Goal: Find specific page/section: Find specific page/section

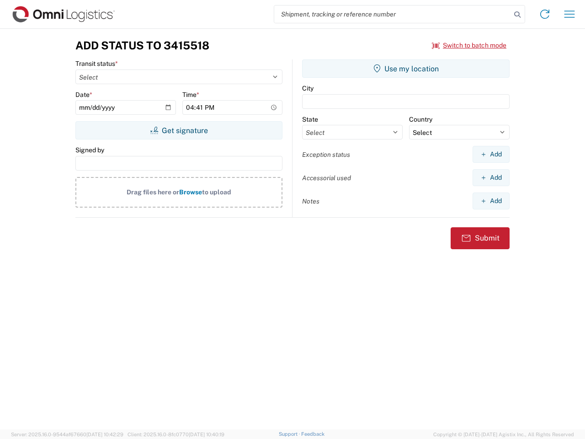
click at [392, 14] on input "search" at bounding box center [392, 13] width 237 height 17
click at [517, 15] on icon at bounding box center [517, 14] width 13 height 13
click at [544, 14] on icon at bounding box center [544, 14] width 15 height 15
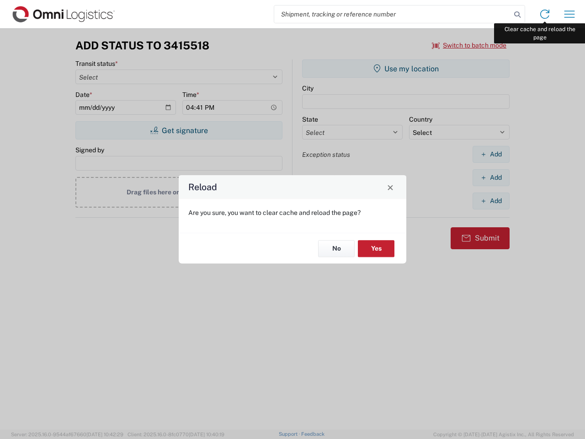
click at [569, 14] on div "Reload Are you sure, you want to clear cache and reload the page? No Yes" at bounding box center [292, 219] width 585 height 439
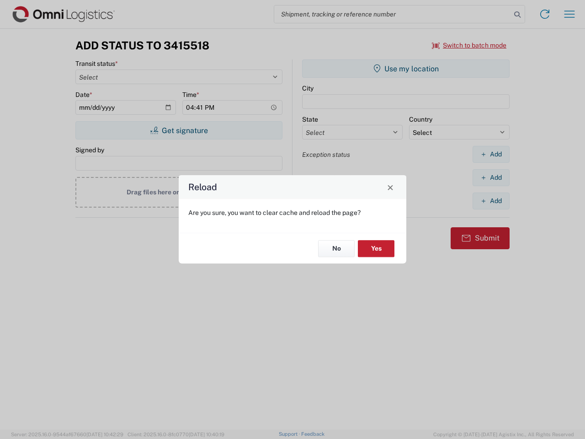
click at [469, 45] on div "Reload Are you sure, you want to clear cache and reload the page? No Yes" at bounding box center [292, 219] width 585 height 439
click at [179, 130] on div "Reload Are you sure, you want to clear cache and reload the page? No Yes" at bounding box center [292, 219] width 585 height 439
click at [406, 69] on div "Reload Are you sure, you want to clear cache and reload the page? No Yes" at bounding box center [292, 219] width 585 height 439
click at [491, 154] on div "Reload Are you sure, you want to clear cache and reload the page? No Yes" at bounding box center [292, 219] width 585 height 439
click at [491, 177] on div "Reload Are you sure, you want to clear cache and reload the page? No Yes" at bounding box center [292, 219] width 585 height 439
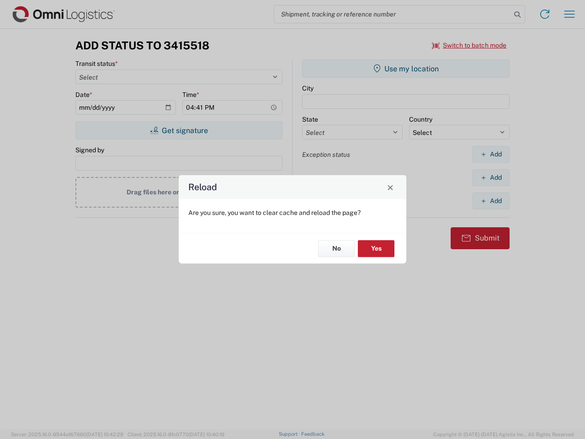
click at [491, 201] on div "Reload Are you sure, you want to clear cache and reload the page? No Yes" at bounding box center [292, 219] width 585 height 439
